Goal: Information Seeking & Learning: Learn about a topic

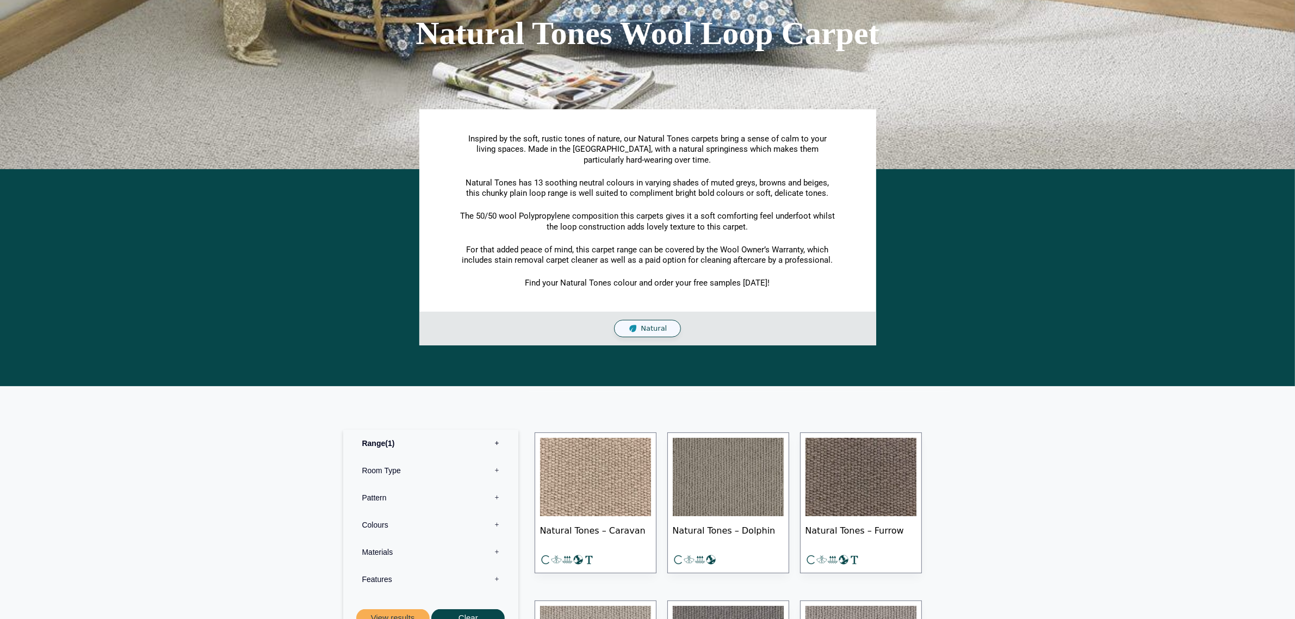
scroll to position [340, 0]
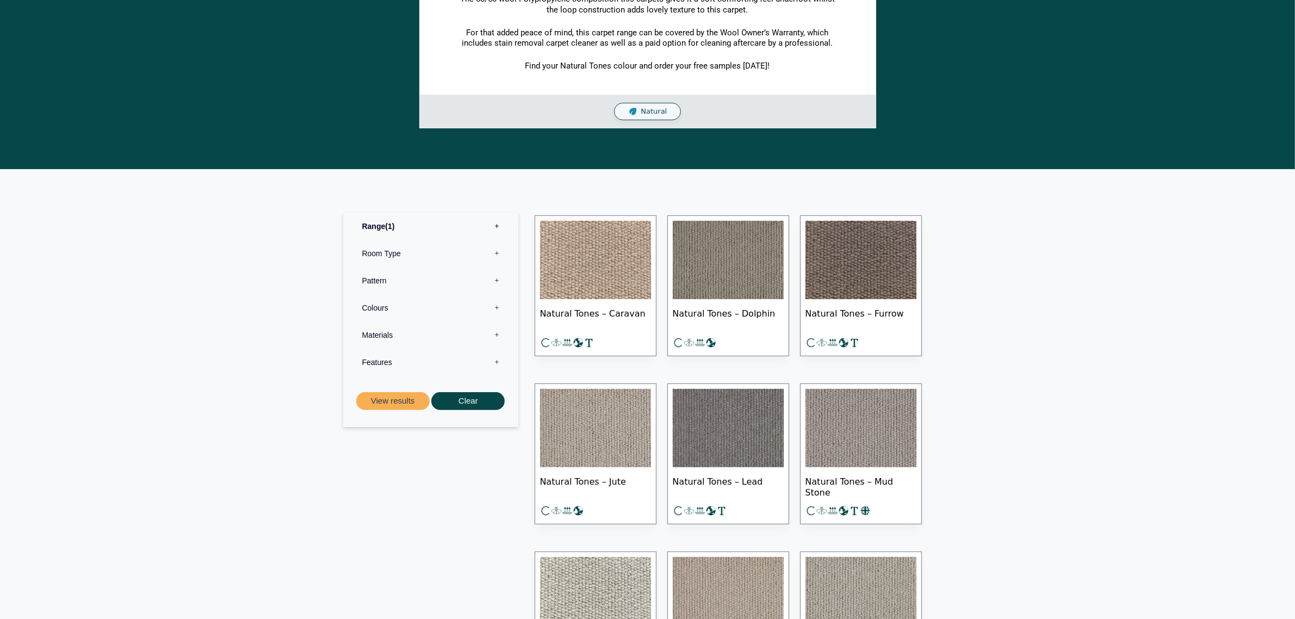
click at [584, 299] on img at bounding box center [595, 260] width 111 height 78
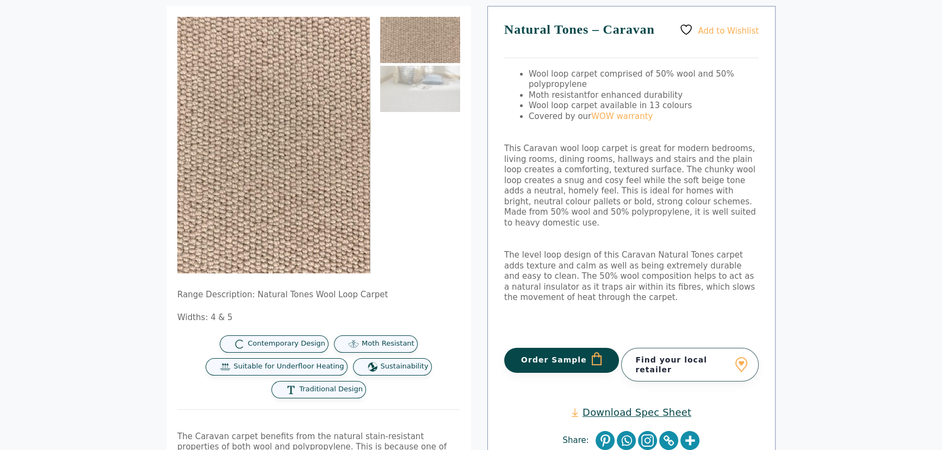
scroll to position [82, 0]
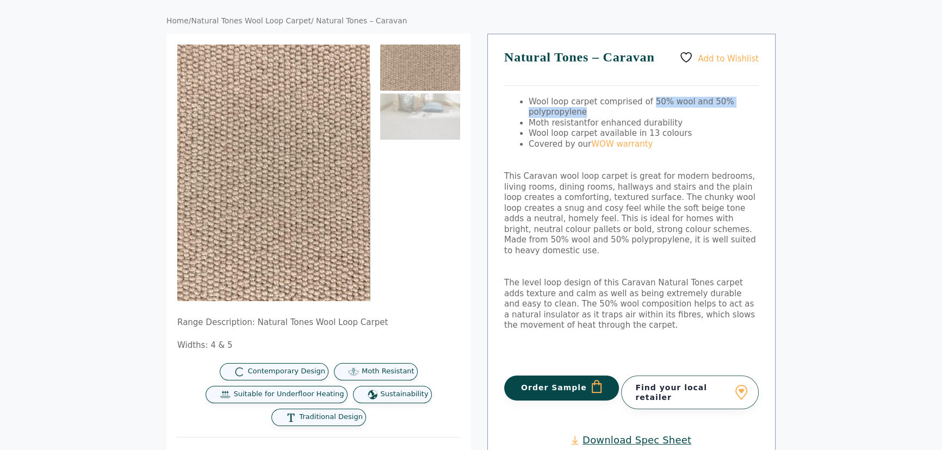
drag, startPoint x: 612, startPoint y: 108, endPoint x: 643, endPoint y: 102, distance: 31.2
click at [643, 102] on li "Wool loop carpet comprised of 50% wool and 50% polypropylene" at bounding box center [644, 107] width 230 height 21
copy span "50% wool and 50% polypropylene"
